Goal: Use online tool/utility: Utilize a website feature to perform a specific function

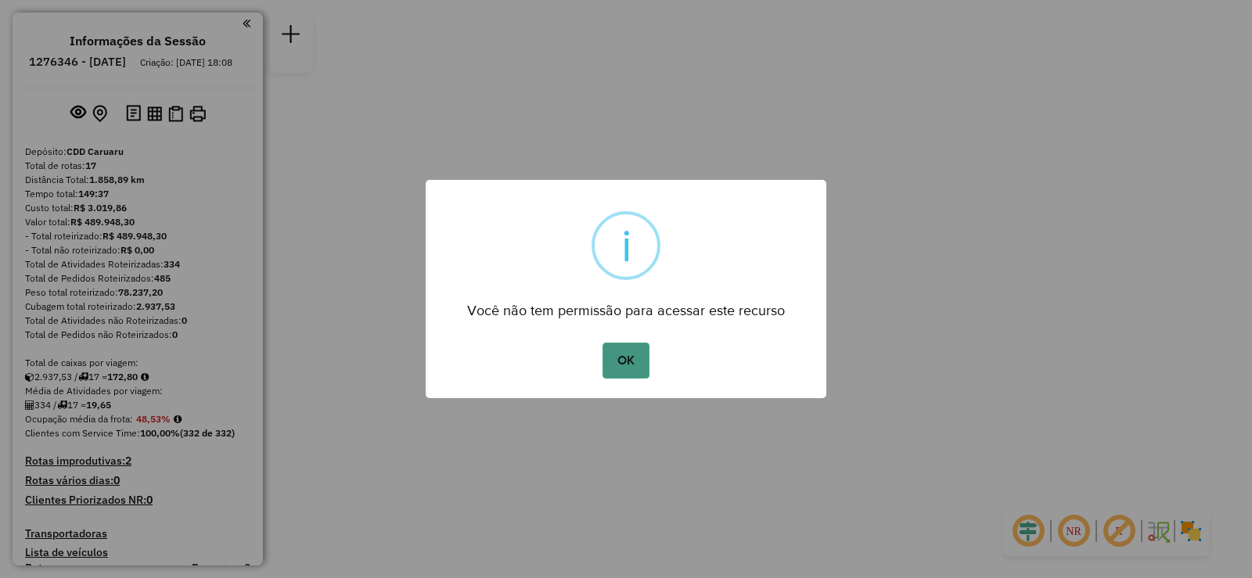
click at [635, 362] on button "OK" at bounding box center [626, 361] width 46 height 36
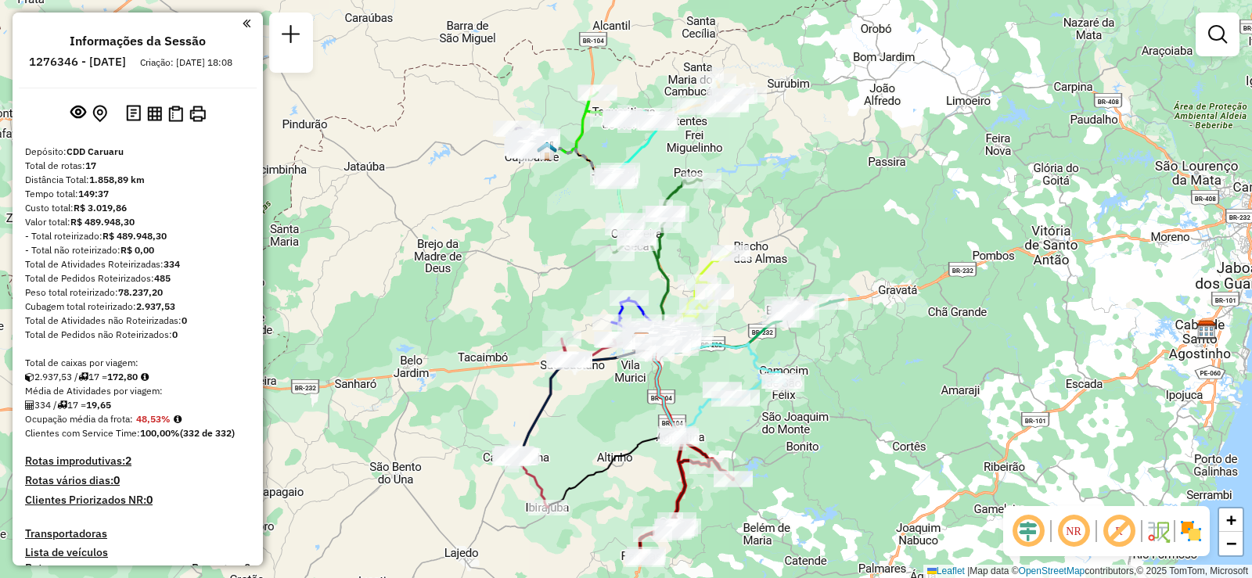
drag, startPoint x: 745, startPoint y: 166, endPoint x: 761, endPoint y: 219, distance: 55.5
click at [761, 219] on div "Janela de atendimento Grade de atendimento Capacidade Transportadoras Veículos …" at bounding box center [626, 289] width 1252 height 578
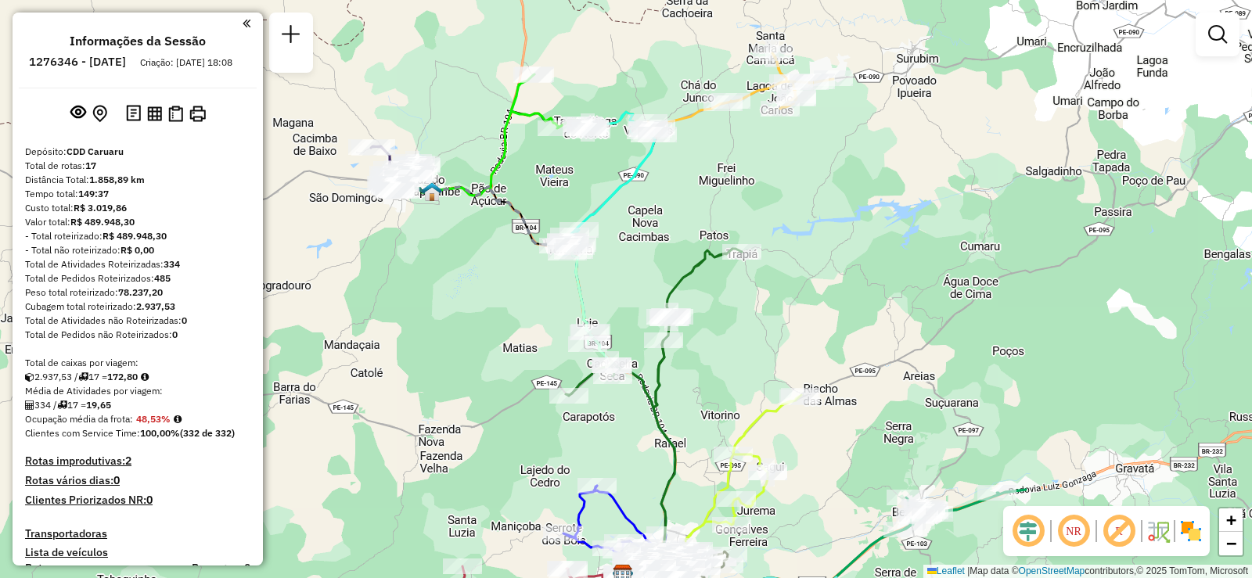
drag, startPoint x: 559, startPoint y: 222, endPoint x: 496, endPoint y: 305, distance: 104.6
click at [496, 305] on div "Janela de atendimento Grade de atendimento Capacidade Transportadoras Veículos …" at bounding box center [626, 289] width 1252 height 578
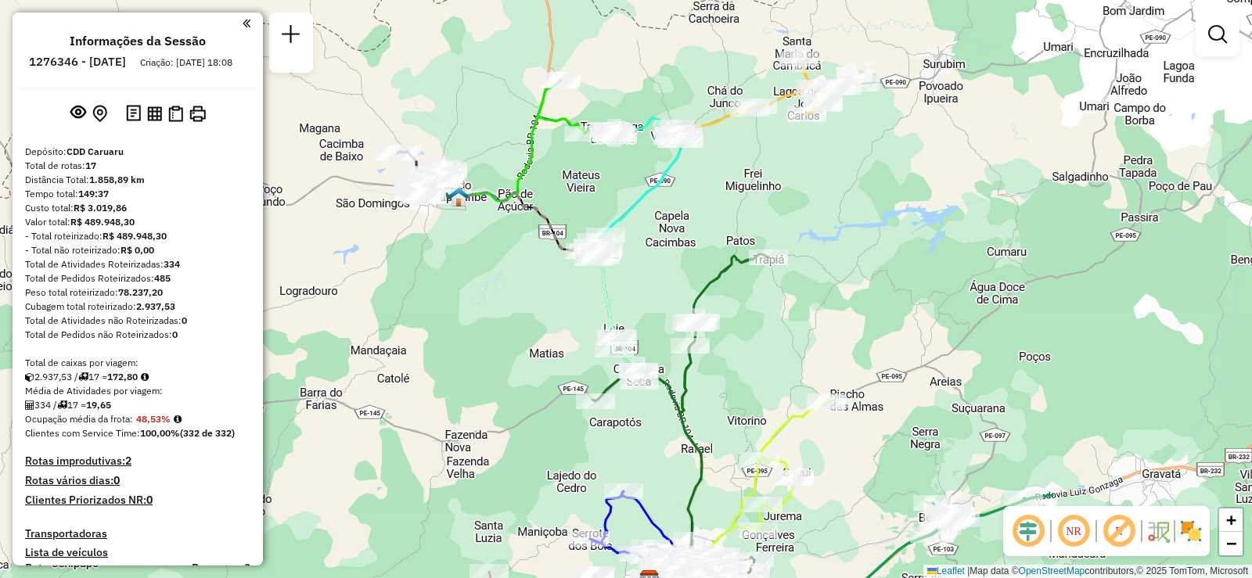
drag, startPoint x: 499, startPoint y: 308, endPoint x: 526, endPoint y: 313, distance: 27.2
click at [526, 313] on div "Janela de atendimento Grade de atendimento Capacidade Transportadoras Veículos …" at bounding box center [626, 289] width 1252 height 578
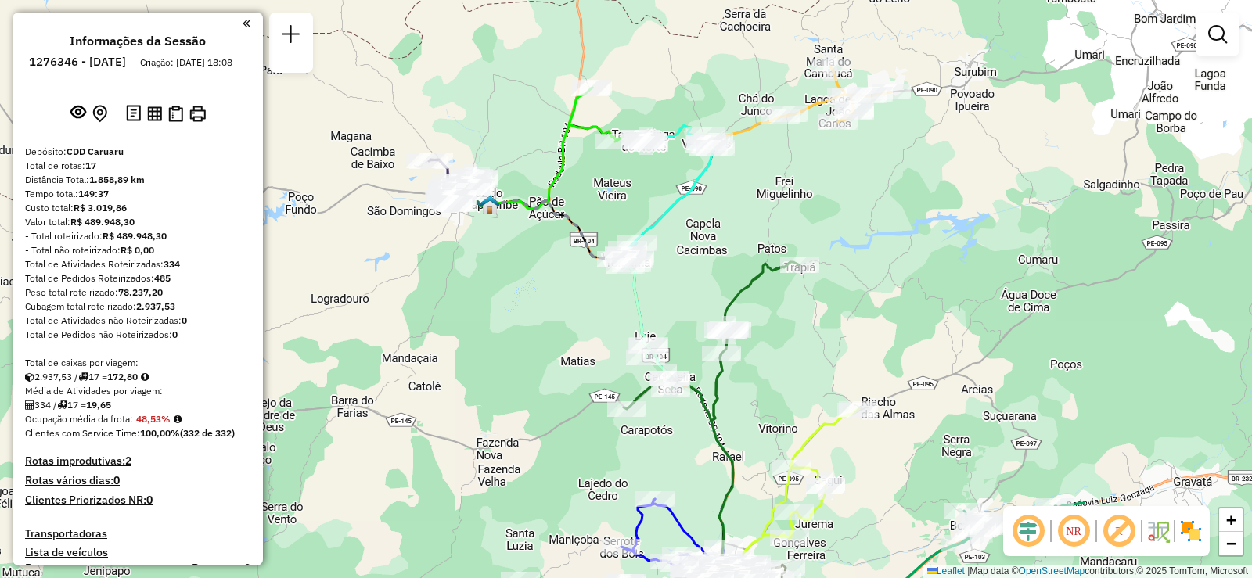
drag, startPoint x: 495, startPoint y: 297, endPoint x: 526, endPoint y: 305, distance: 32.3
click at [526, 305] on div "Janela de atendimento Grade de atendimento Capacidade Transportadoras Veículos …" at bounding box center [626, 289] width 1252 height 578
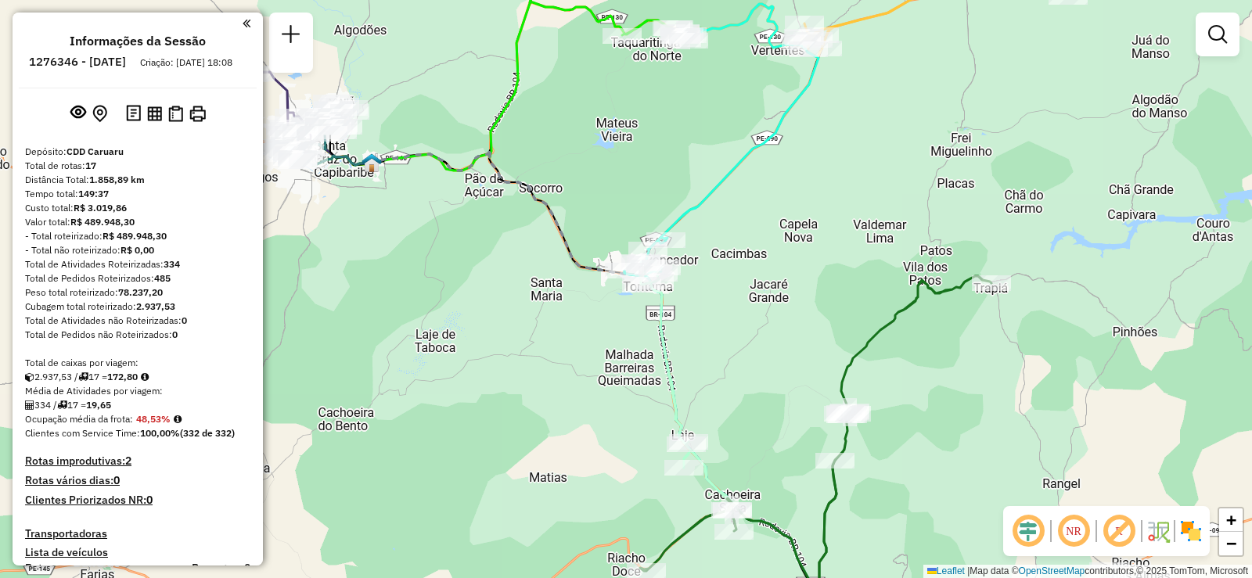
drag, startPoint x: 503, startPoint y: 268, endPoint x: 578, endPoint y: 378, distance: 132.9
click at [578, 378] on div "Janela de atendimento Grade de atendimento Capacidade Transportadoras Veículos …" at bounding box center [626, 289] width 1252 height 578
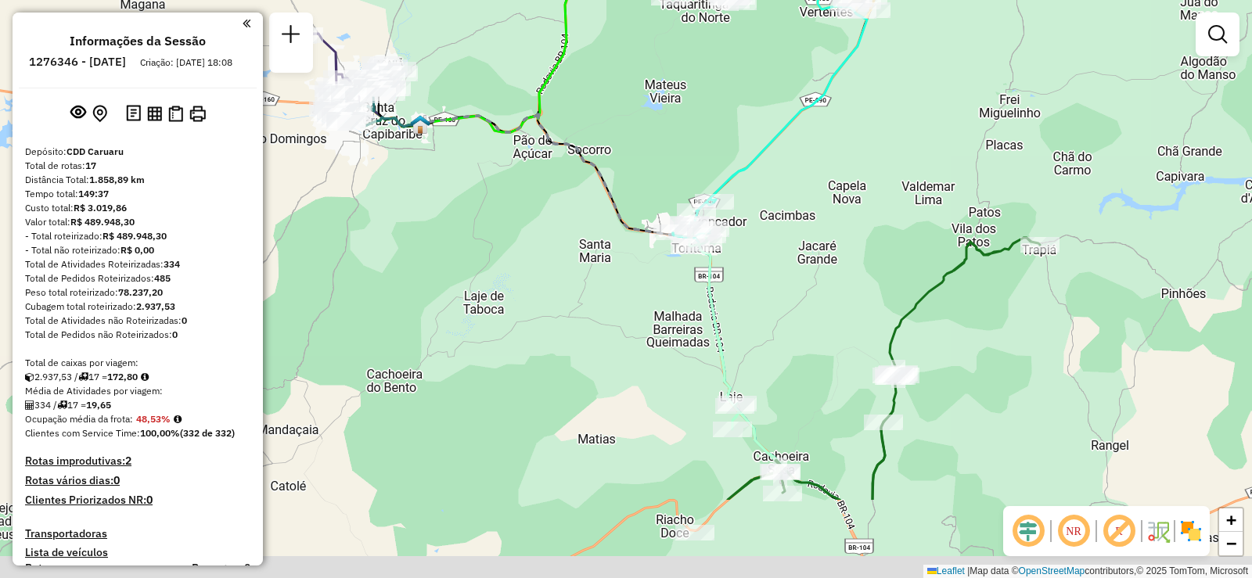
drag, startPoint x: 653, startPoint y: 391, endPoint x: 629, endPoint y: 254, distance: 139.1
click at [629, 254] on div "Janela de atendimento Grade de atendimento Capacidade Transportadoras Veículos …" at bounding box center [626, 289] width 1252 height 578
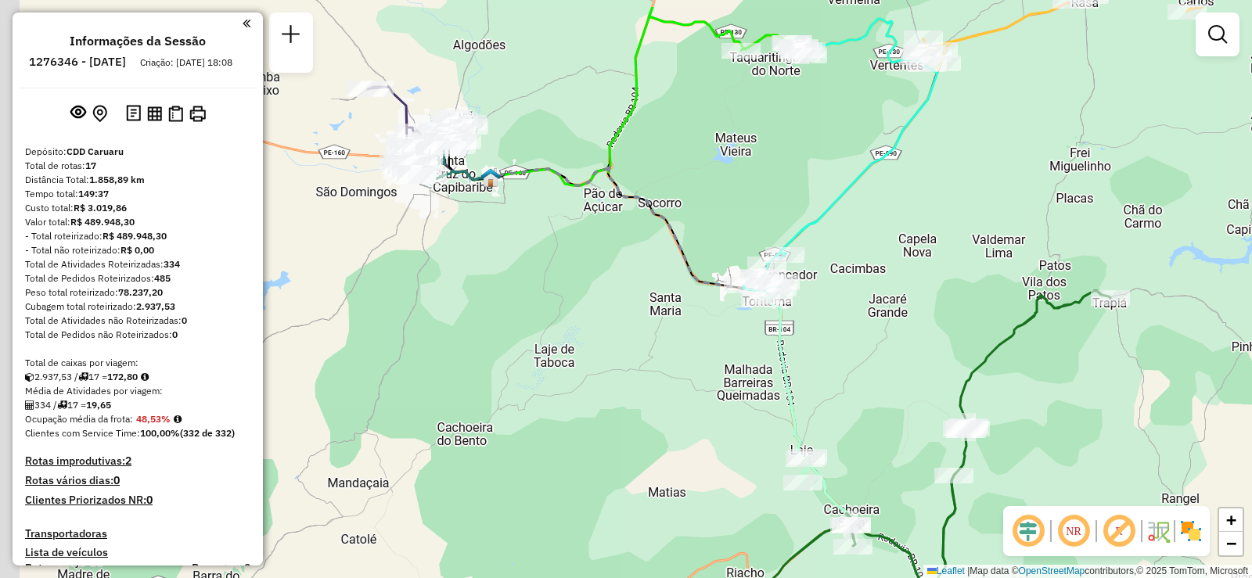
drag, startPoint x: 516, startPoint y: 300, endPoint x: 567, endPoint y: 348, distance: 70.3
click at [567, 348] on div "Janela de atendimento Grade de atendimento Capacidade Transportadoras Veículos …" at bounding box center [626, 289] width 1252 height 578
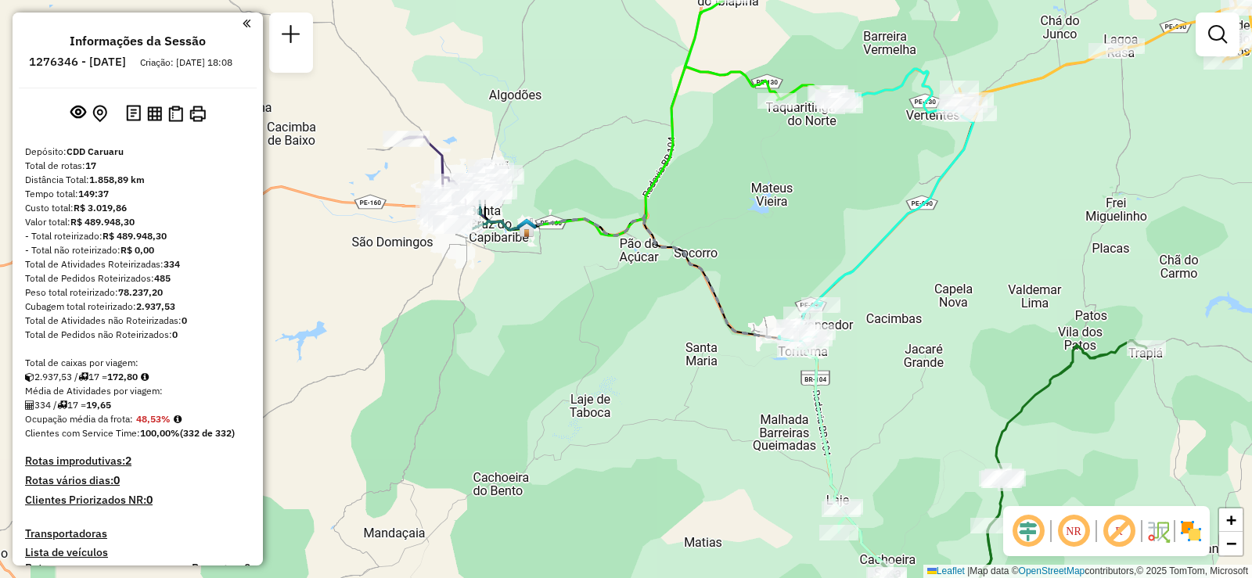
drag, startPoint x: 579, startPoint y: 329, endPoint x: 625, endPoint y: 405, distance: 88.5
click at [625, 405] on div "Janela de atendimento Grade de atendimento Capacidade Transportadoras Veículos …" at bounding box center [626, 289] width 1252 height 578
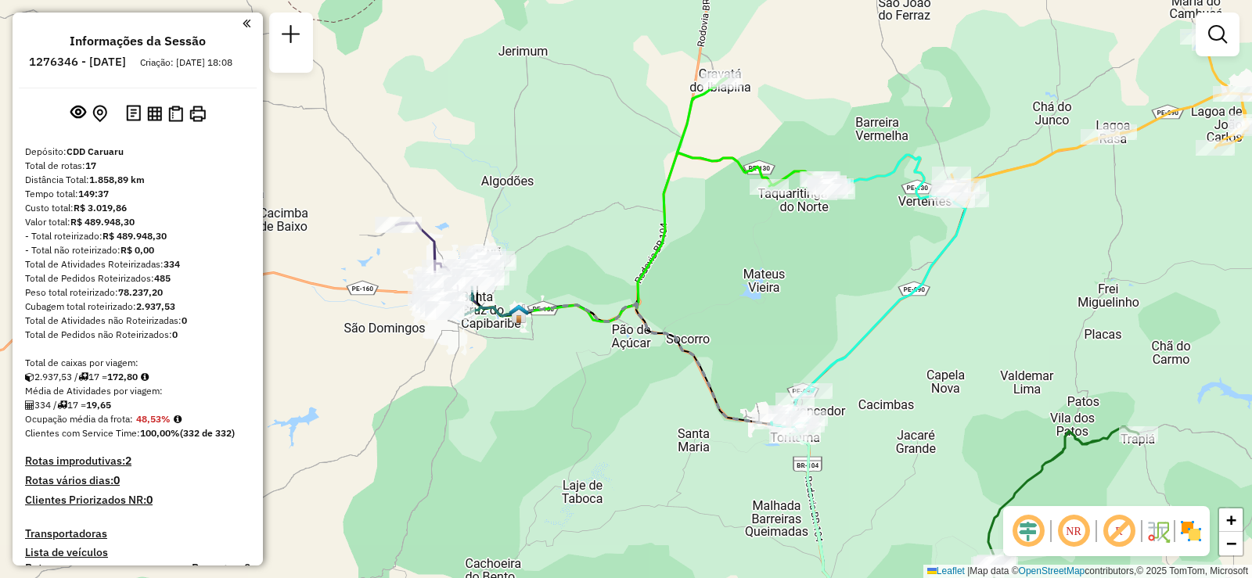
drag, startPoint x: 809, startPoint y: 254, endPoint x: 787, endPoint y: 303, distance: 54.0
click at [787, 303] on div "Janela de atendimento Grade de atendimento Capacidade Transportadoras Veículos …" at bounding box center [626, 289] width 1252 height 578
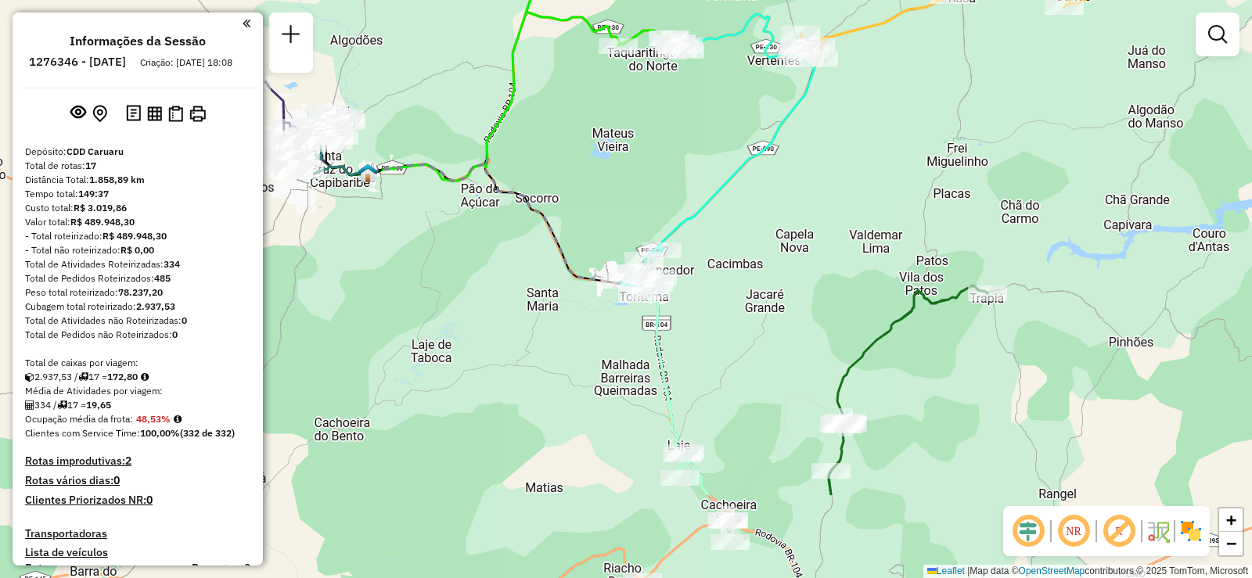
drag, startPoint x: 868, startPoint y: 442, endPoint x: 755, endPoint y: 341, distance: 151.9
click at [755, 341] on div "Janela de atendimento Grade de atendimento Capacidade Transportadoras Veículos …" at bounding box center [626, 289] width 1252 height 578
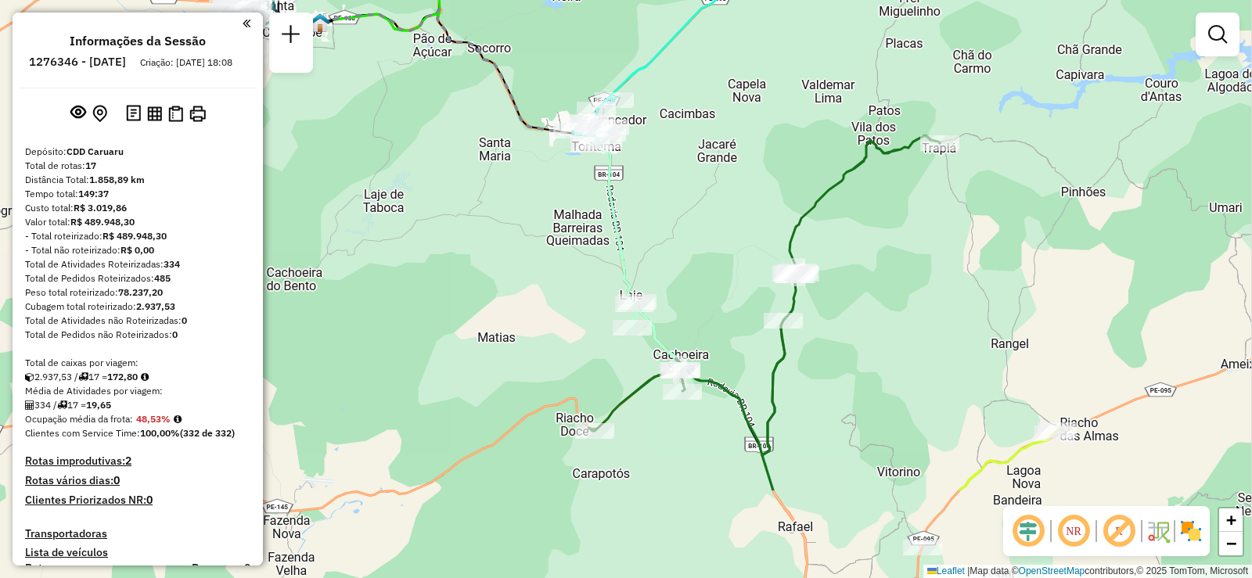
drag, startPoint x: 784, startPoint y: 379, endPoint x: 744, endPoint y: 209, distance: 174.5
click at [741, 214] on div "Janela de atendimento Grade de atendimento Capacidade Transportadoras Veículos …" at bounding box center [626, 289] width 1252 height 578
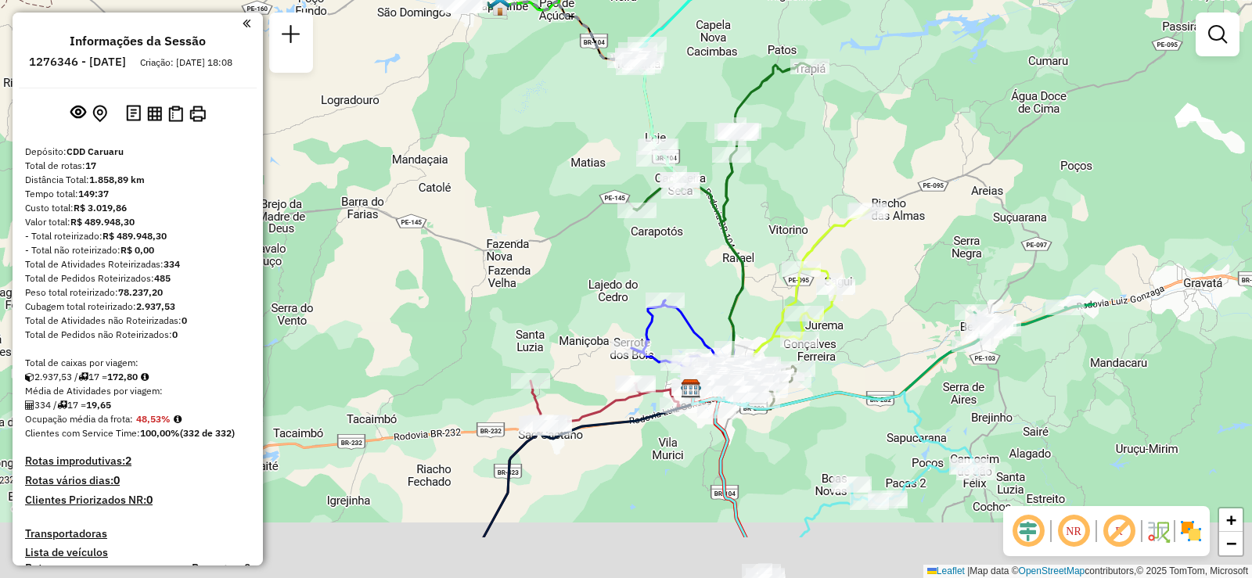
drag, startPoint x: 792, startPoint y: 391, endPoint x: 757, endPoint y: 290, distance: 106.2
click at [759, 290] on div "Janela de atendimento Grade de atendimento Capacidade Transportadoras Veículos …" at bounding box center [626, 289] width 1252 height 578
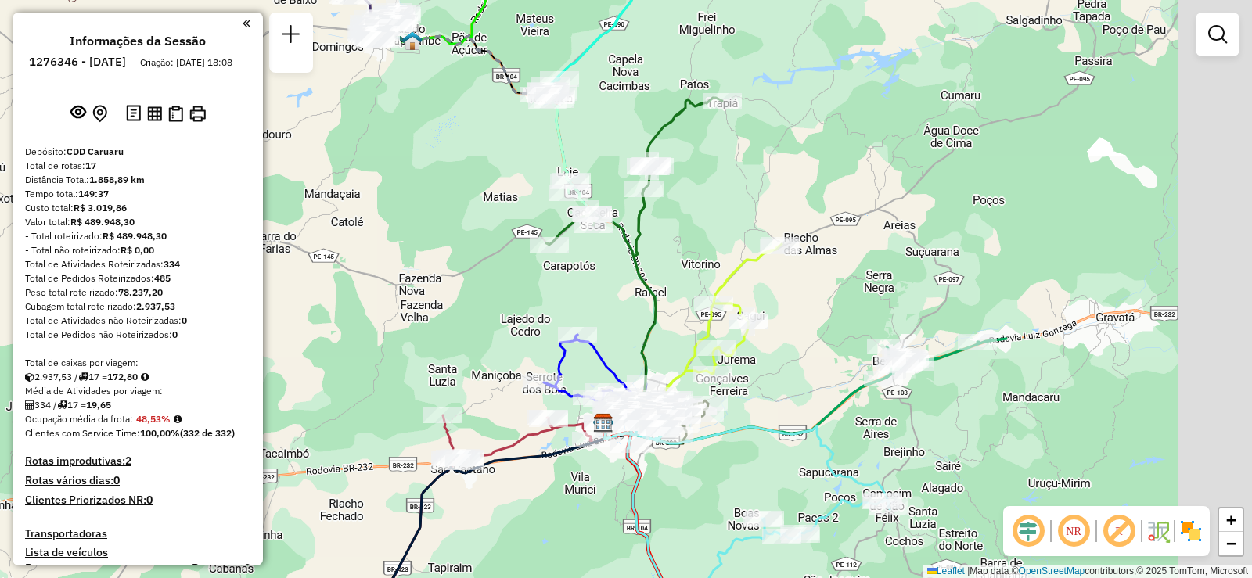
drag, startPoint x: 752, startPoint y: 220, endPoint x: 688, endPoint y: 258, distance: 74.4
click at [688, 258] on div "Janela de atendimento Grade de atendimento Capacidade Transportadoras Veículos …" at bounding box center [626, 289] width 1252 height 578
